Goal: Task Accomplishment & Management: Use online tool/utility

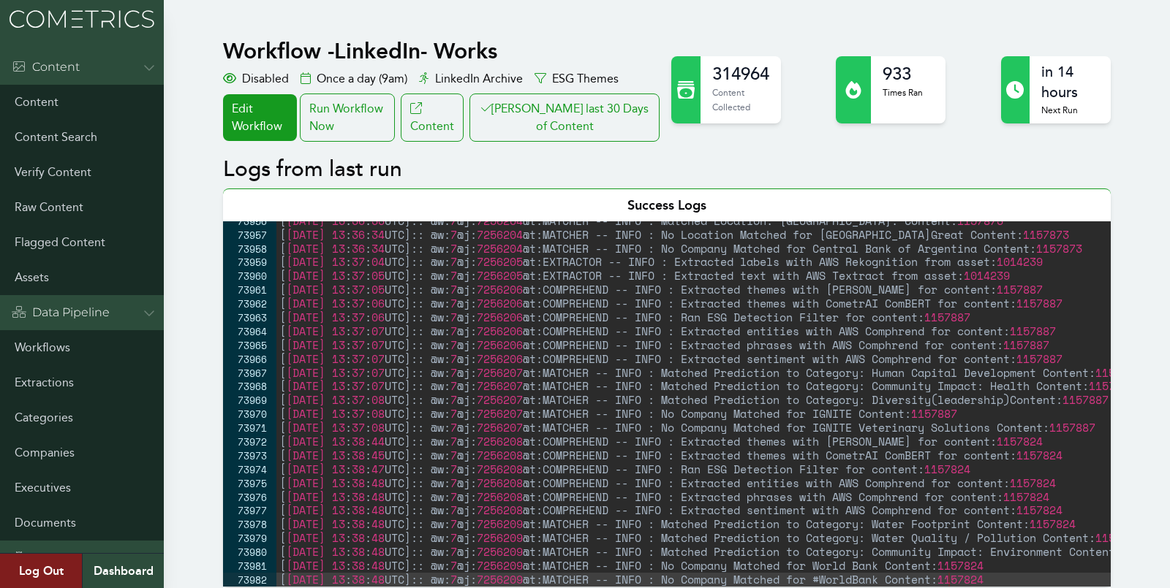
scroll to position [23587, 0]
click at [50, 344] on link "Workflows" at bounding box center [82, 347] width 164 height 35
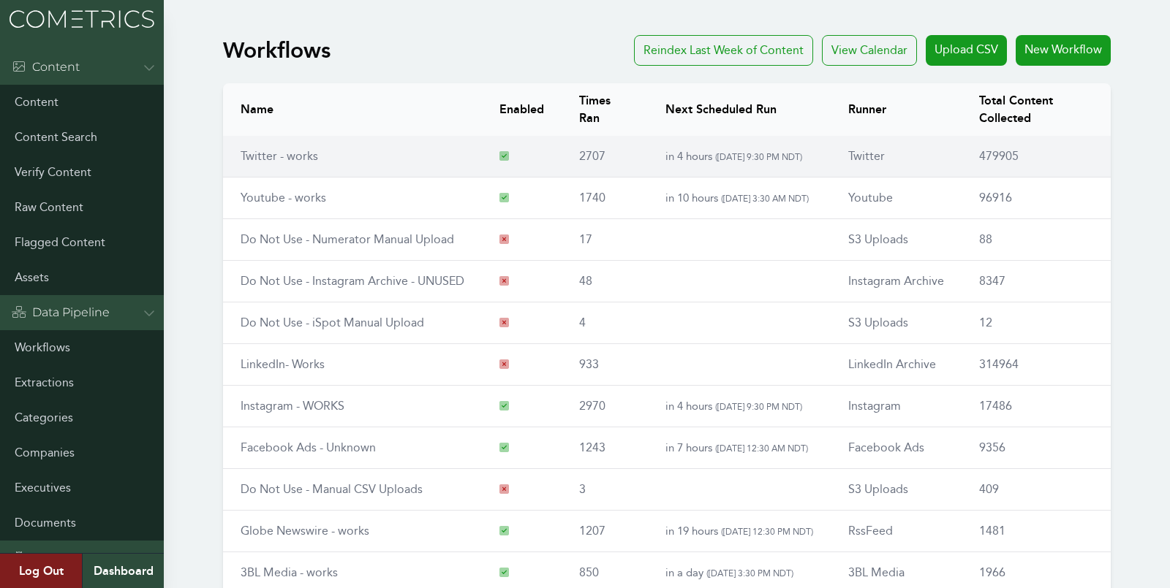
click at [278, 167] on td "Twitter - works" at bounding box center [352, 157] width 259 height 42
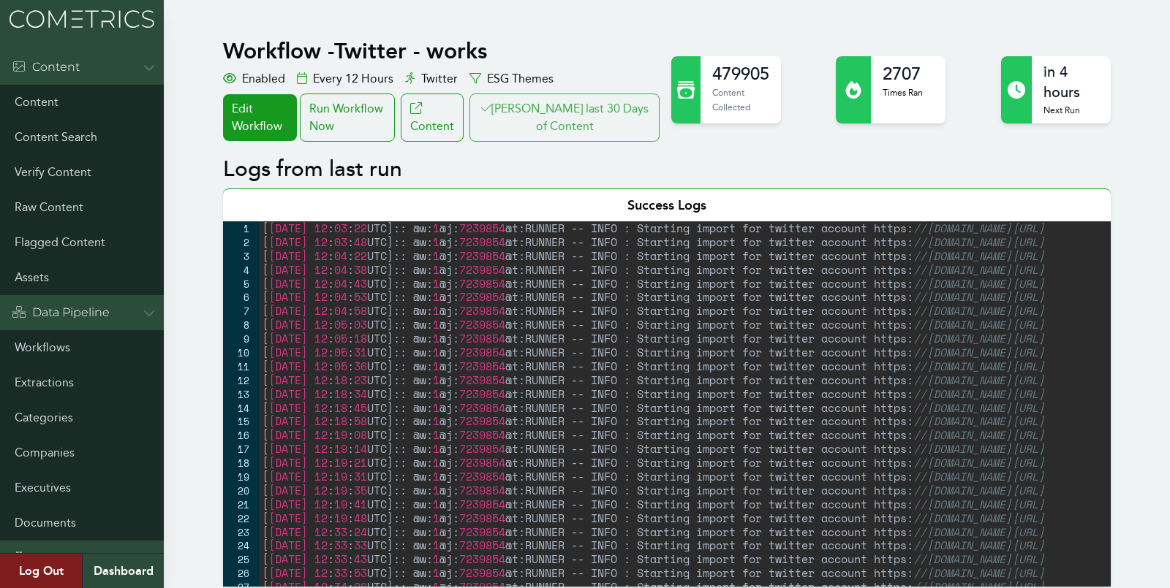
click at [580, 96] on button "Clair last 30 Days of Content" at bounding box center [564, 118] width 190 height 48
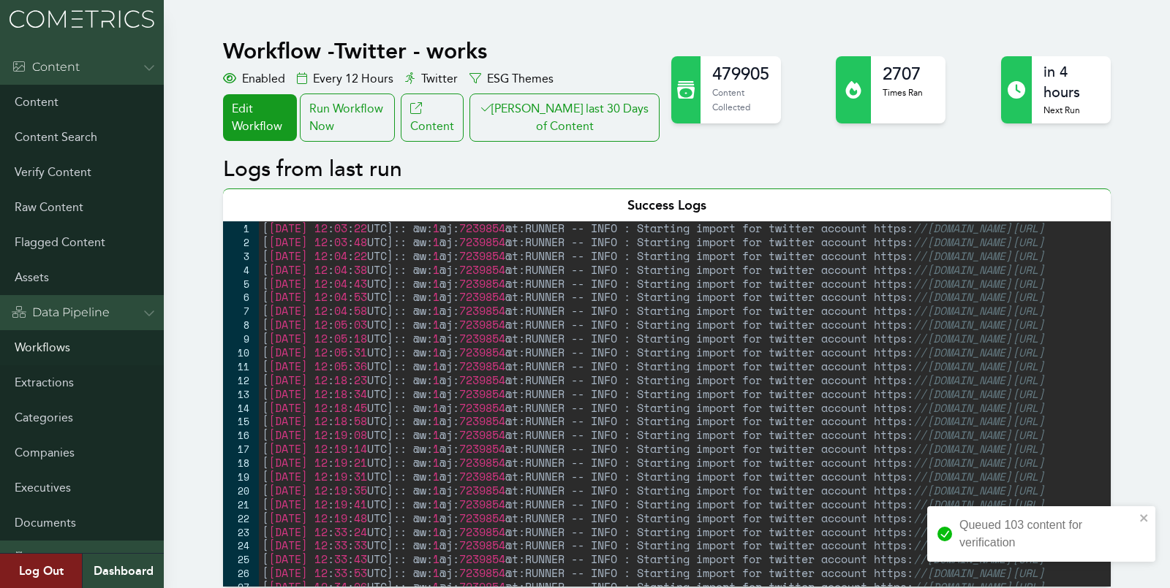
click at [42, 344] on link "Workflows" at bounding box center [82, 347] width 164 height 35
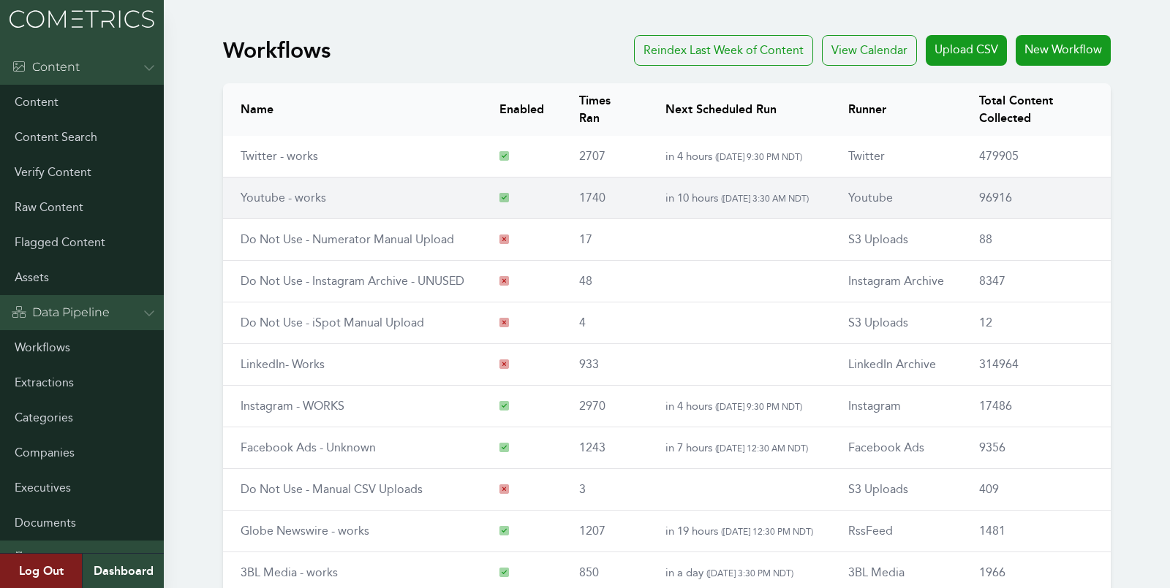
click at [273, 199] on link "Youtube - works" at bounding box center [283, 198] width 86 height 14
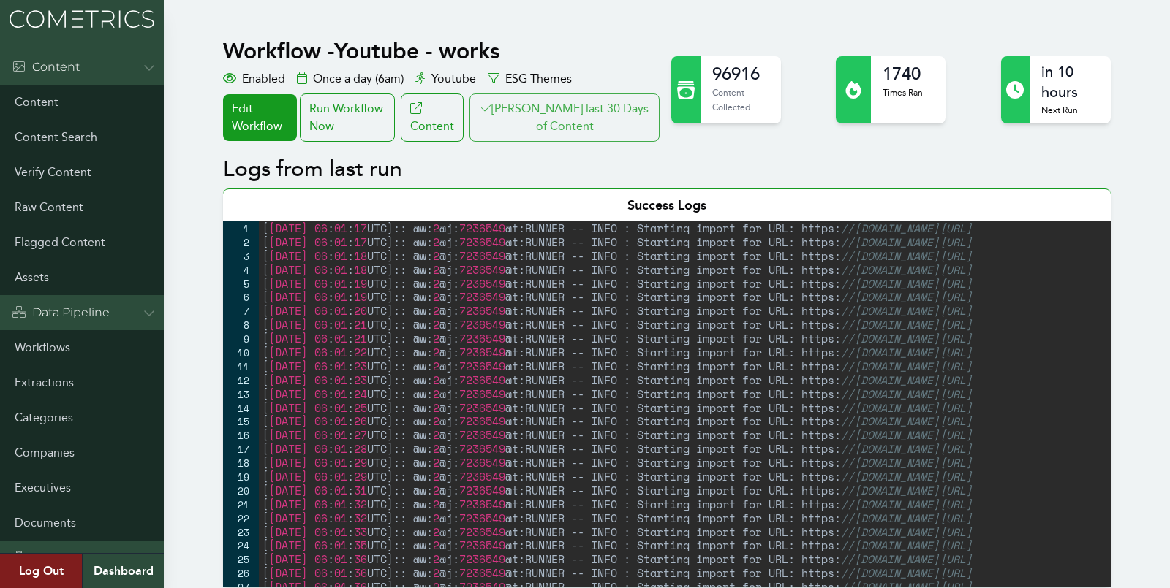
click at [590, 116] on button "Clair last 30 Days of Content" at bounding box center [564, 118] width 190 height 48
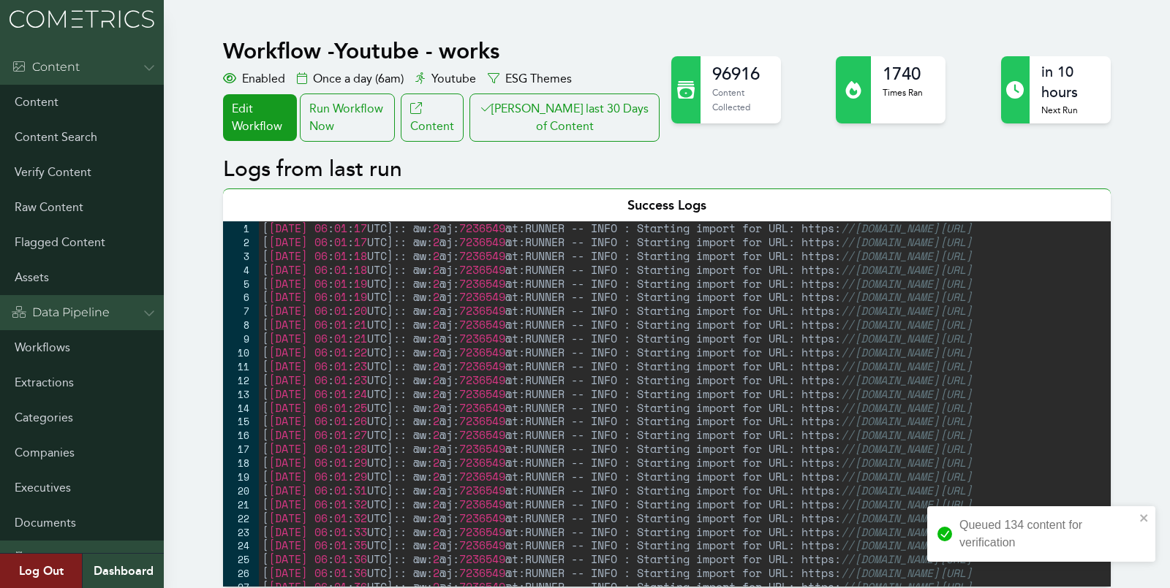
click at [46, 344] on link "Workflows" at bounding box center [82, 347] width 164 height 35
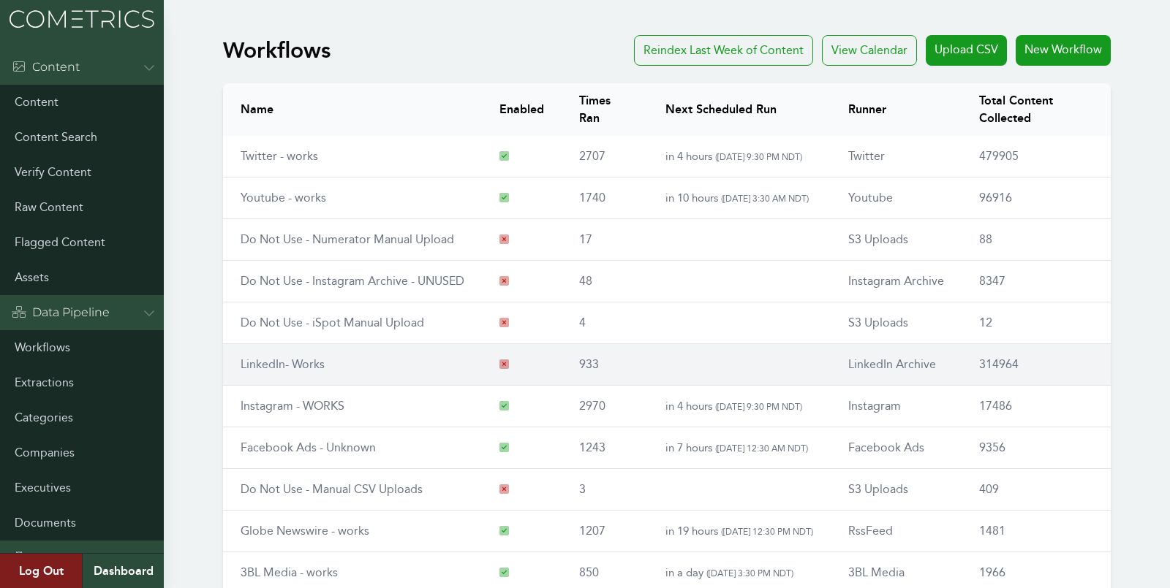
click at [276, 367] on link "LinkedIn- Works" at bounding box center [282, 364] width 84 height 14
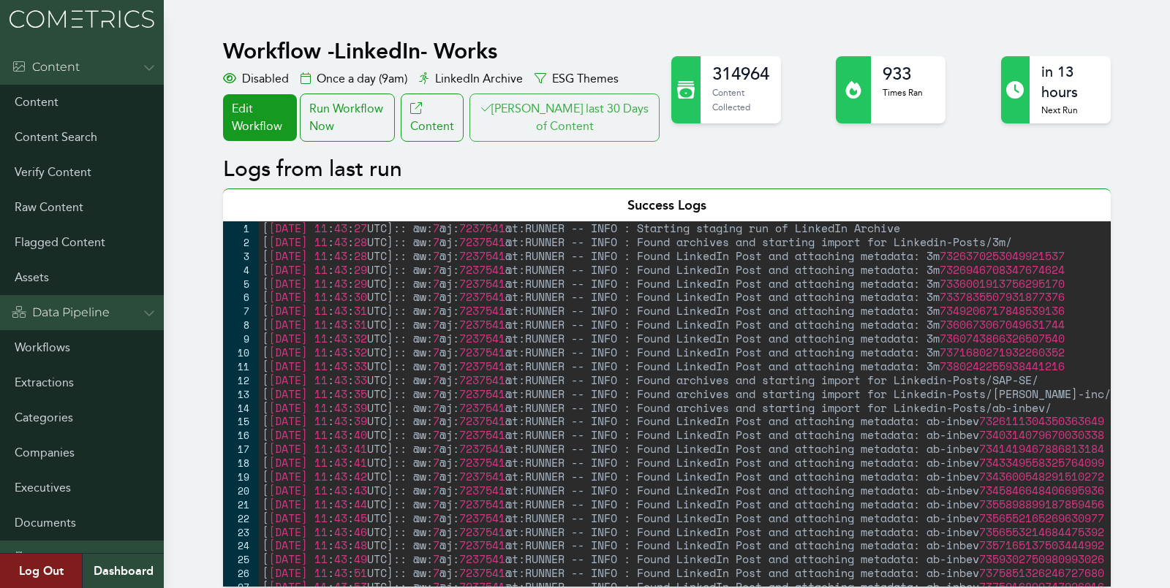
click at [565, 121] on button "[PERSON_NAME] last 30 Days of Content" at bounding box center [564, 118] width 190 height 48
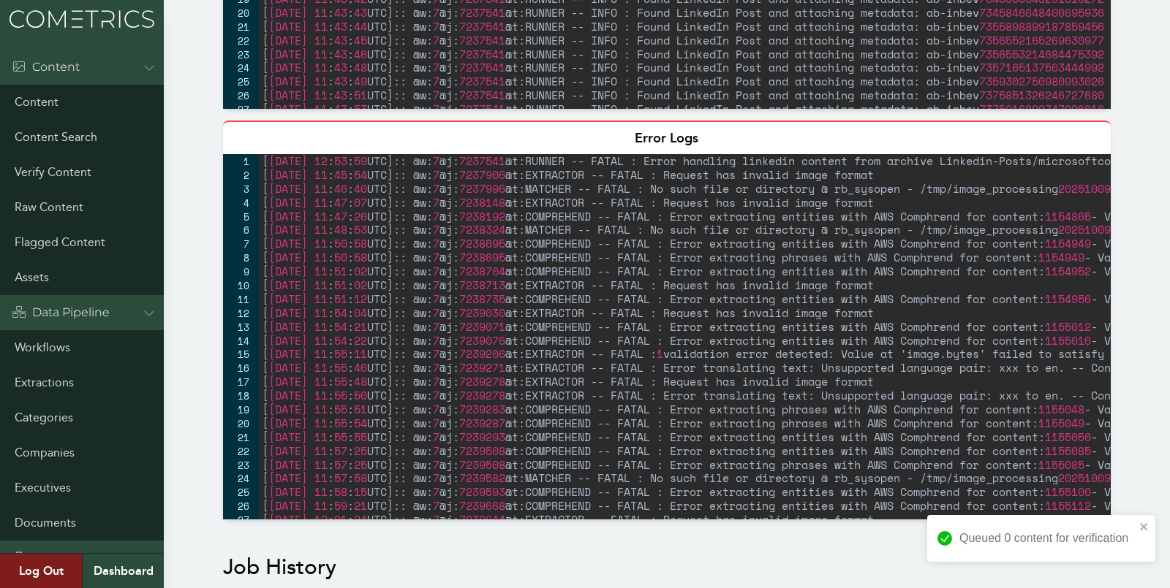
scroll to position [515, 0]
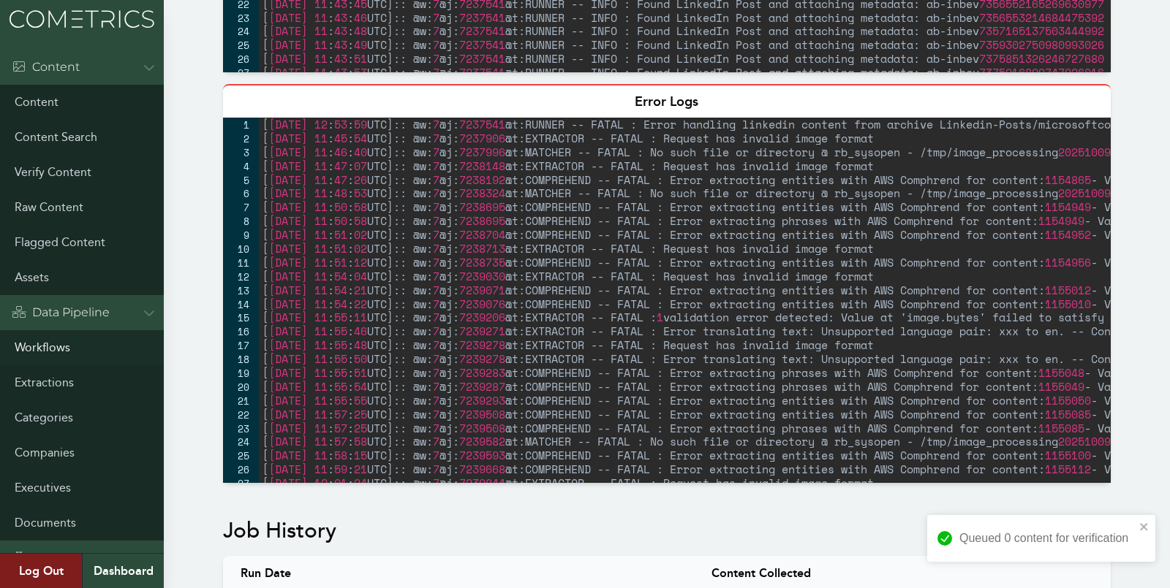
click at [67, 340] on link "Workflows" at bounding box center [82, 347] width 164 height 35
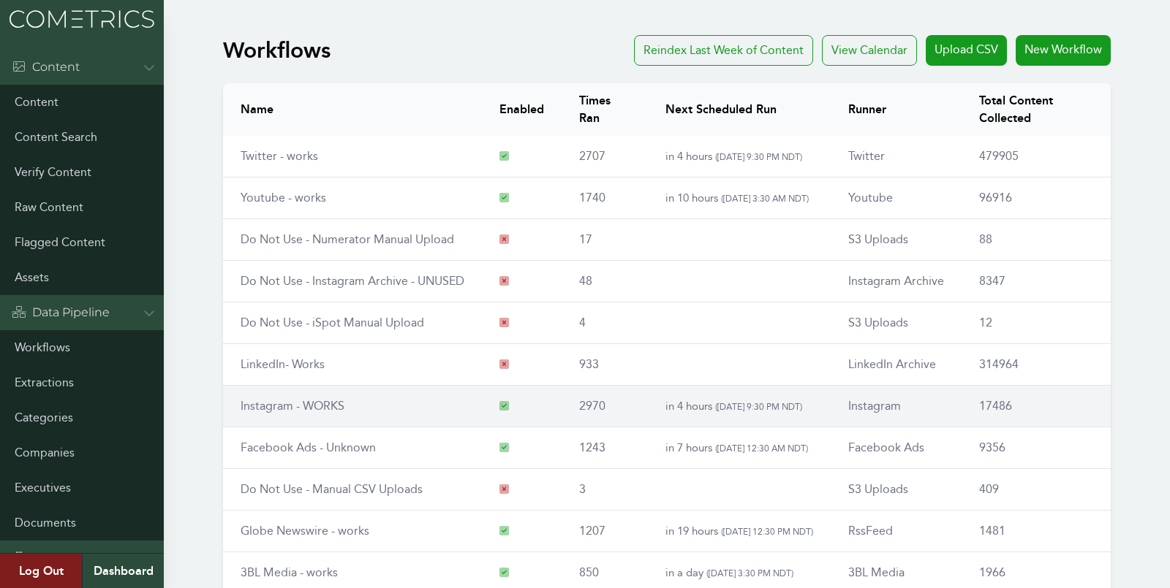
click at [271, 395] on td "Instagram - WORKS" at bounding box center [352, 407] width 259 height 42
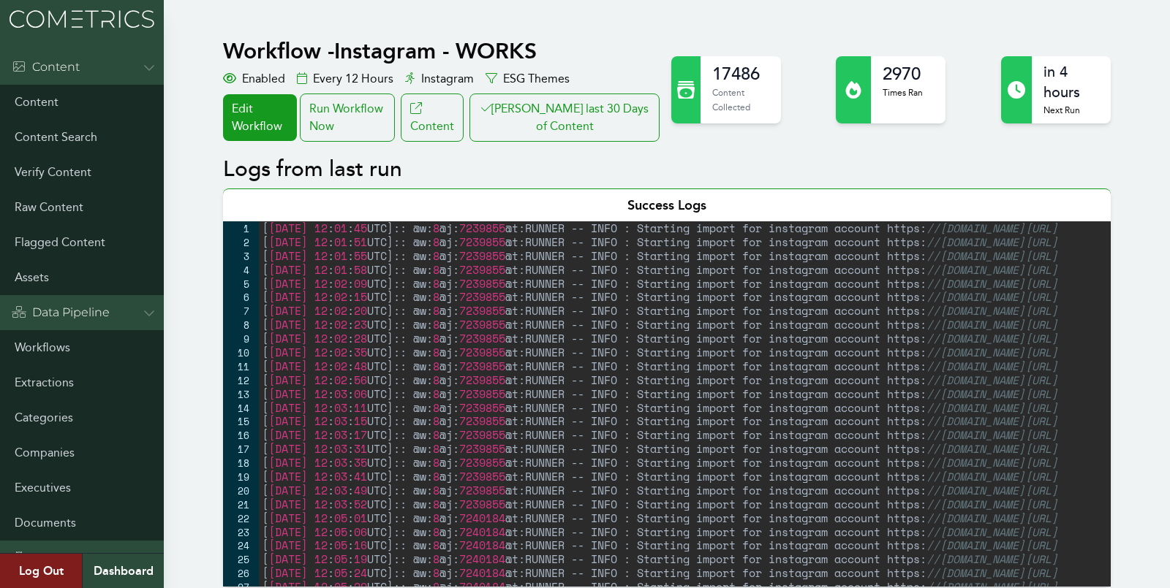
click at [613, 120] on button "Clair last 30 Days of Content" at bounding box center [564, 118] width 190 height 48
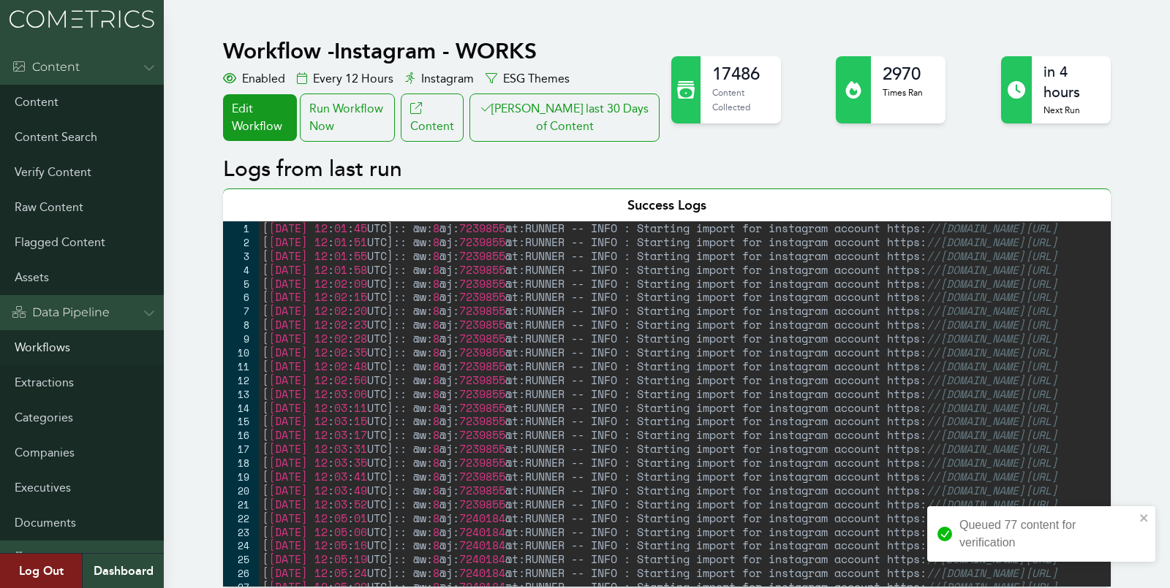
click at [54, 341] on link "Workflows" at bounding box center [82, 347] width 164 height 35
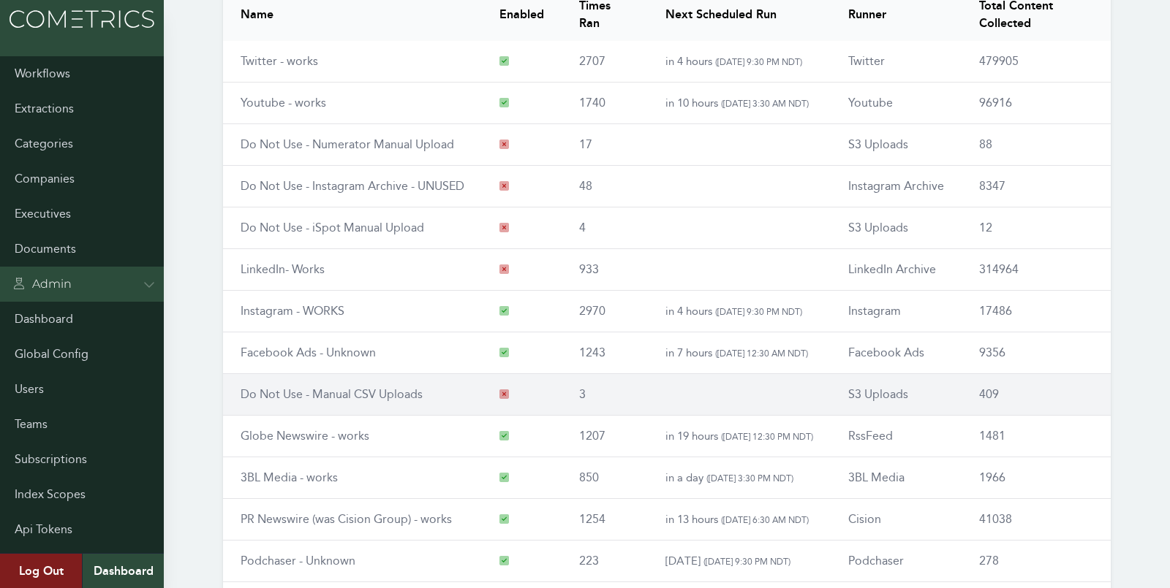
scroll to position [166, 0]
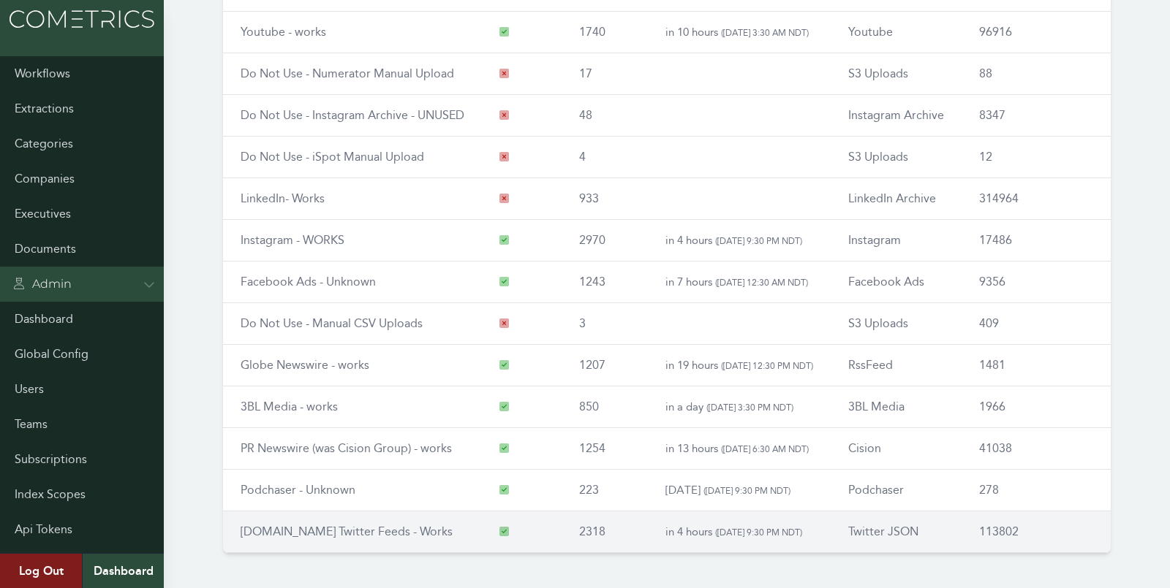
click at [330, 530] on link "[DOMAIN_NAME] Twitter Feeds - Works" at bounding box center [346, 532] width 212 height 14
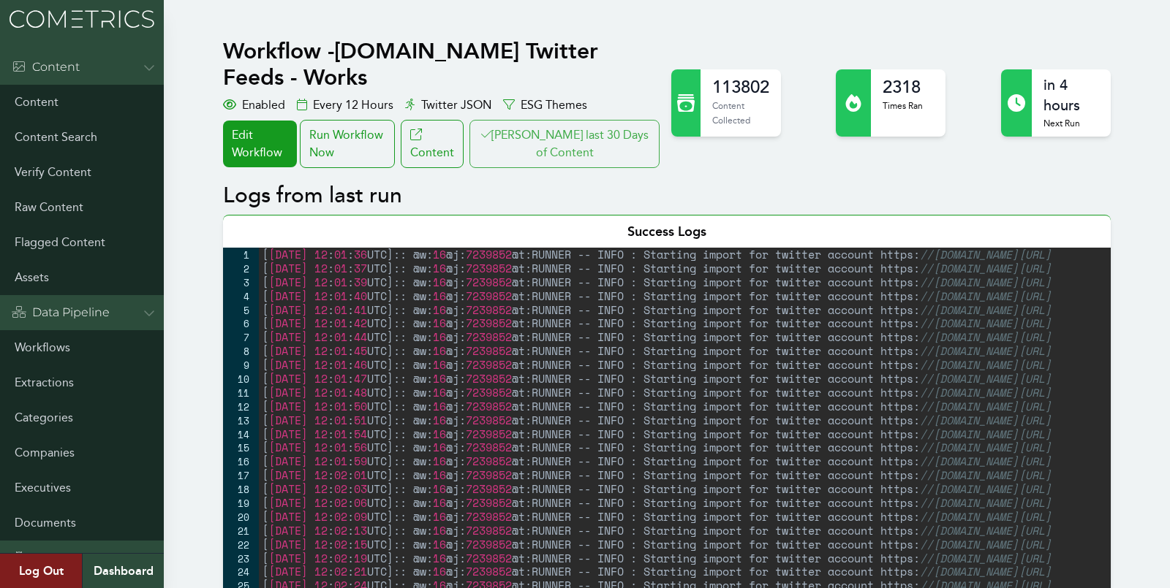
click at [589, 120] on button "[PERSON_NAME] last 30 Days of Content" at bounding box center [564, 144] width 190 height 48
